Goal: Information Seeking & Learning: Learn about a topic

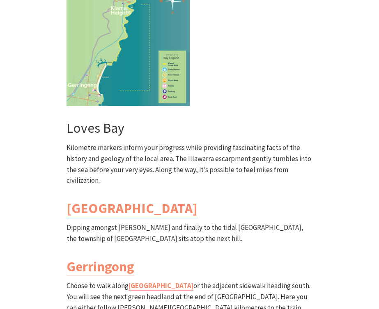
scroll to position [2334, 0]
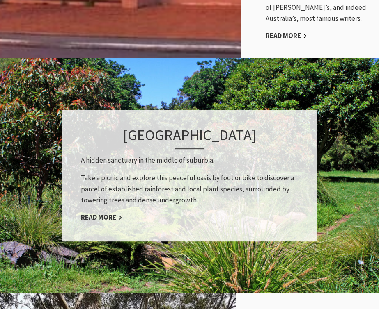
scroll to position [1918, 0]
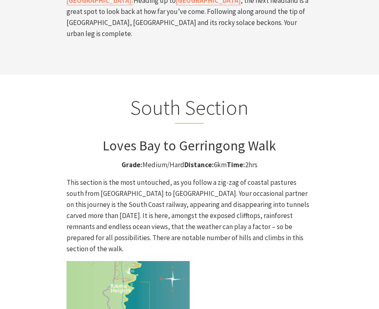
scroll to position [2052, 0]
